Goal: Navigation & Orientation: Find specific page/section

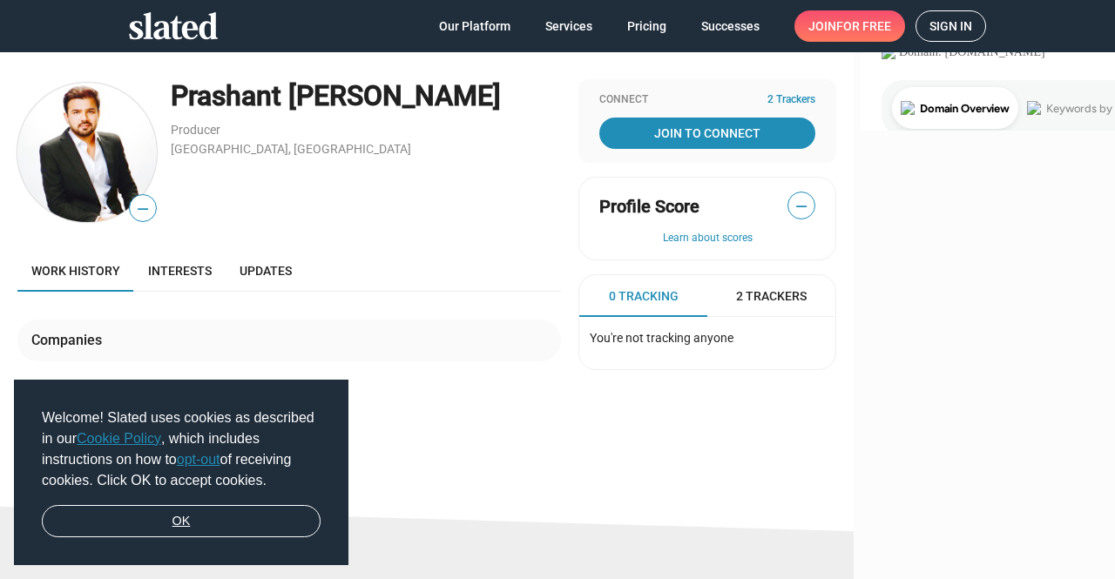
click at [206, 518] on link "OK" at bounding box center [181, 521] width 279 height 33
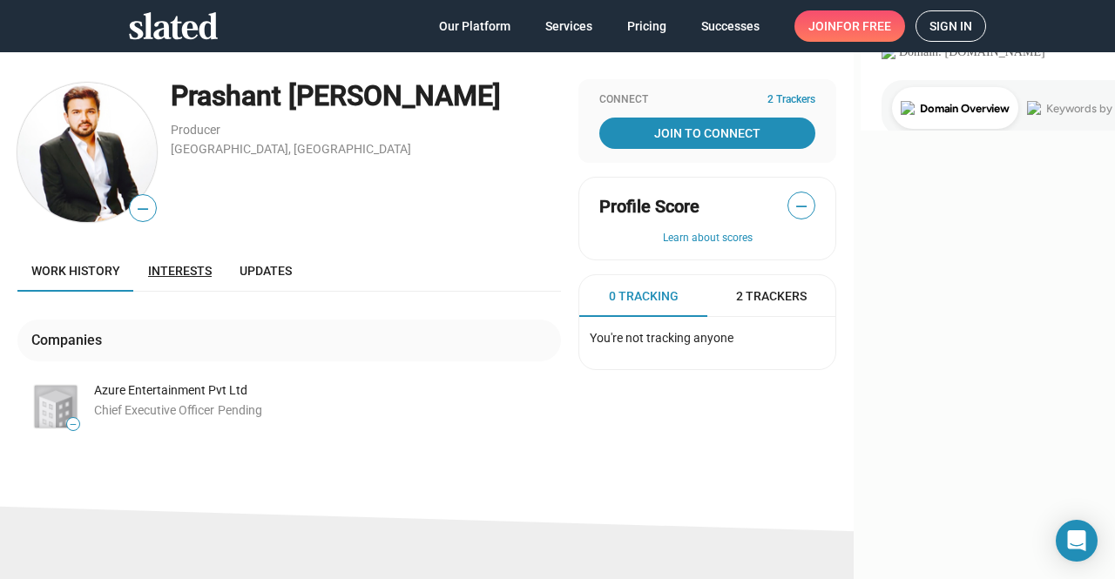
click at [212, 274] on span "Interests" at bounding box center [180, 271] width 64 height 14
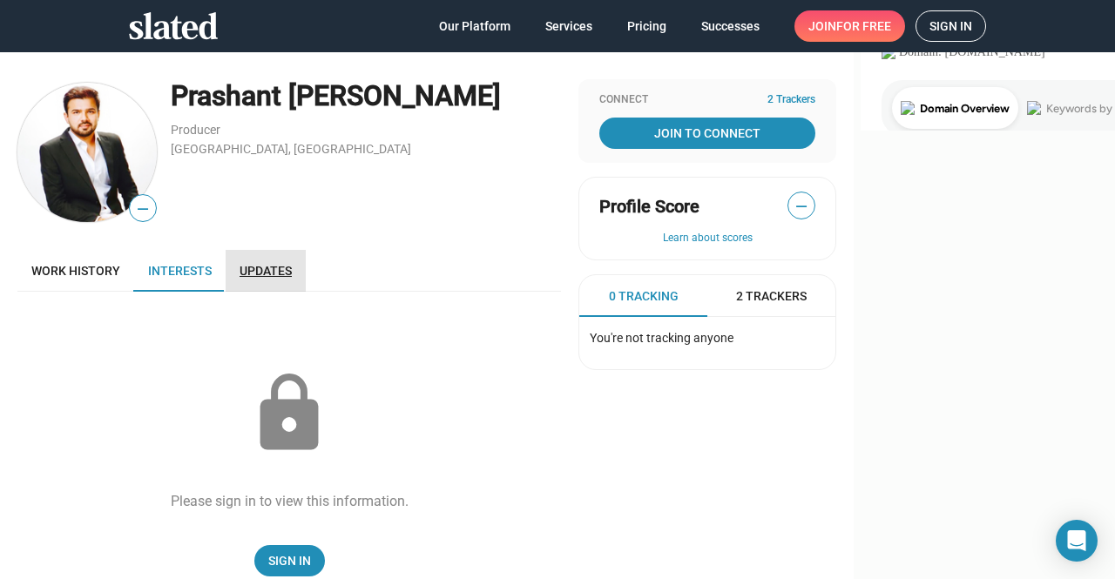
click at [292, 272] on span "Updates" at bounding box center [265, 271] width 52 height 14
